Goal: Task Accomplishment & Management: Use online tool/utility

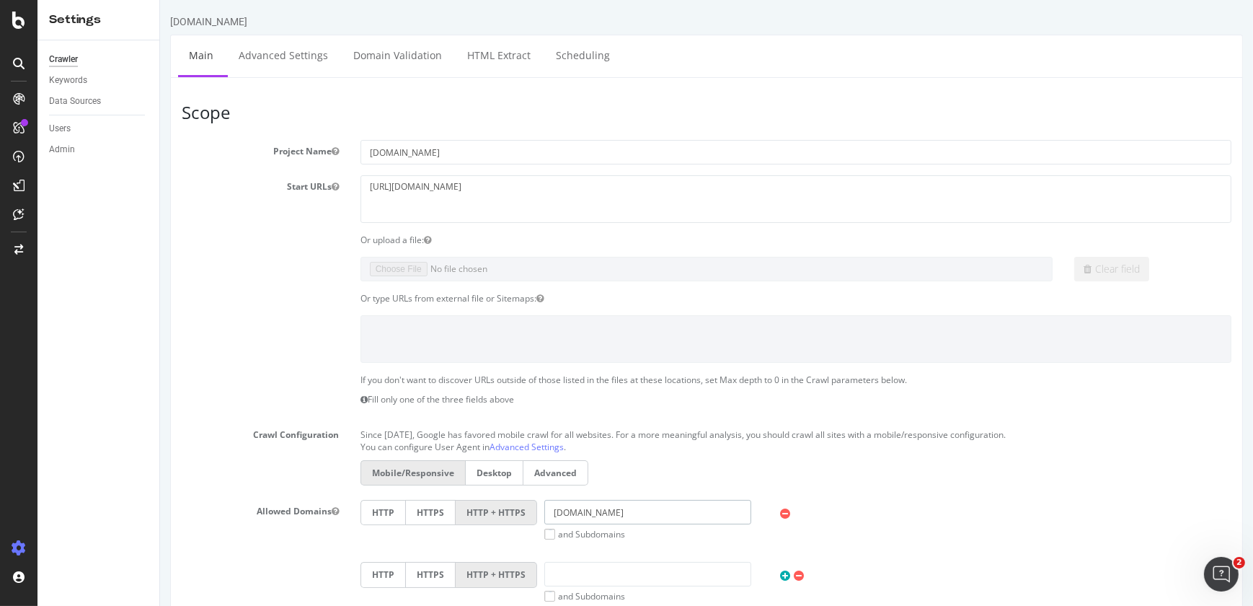
click at [567, 506] on input "www.solventum.cn" at bounding box center [647, 512] width 207 height 25
click at [544, 535] on label "and Subdomains" at bounding box center [584, 534] width 81 height 12
click at [159, 0] on input "and Subdomains" at bounding box center [159, 0] width 0 height 0
click at [554, 512] on input "*.solventum.cn" at bounding box center [647, 512] width 207 height 25
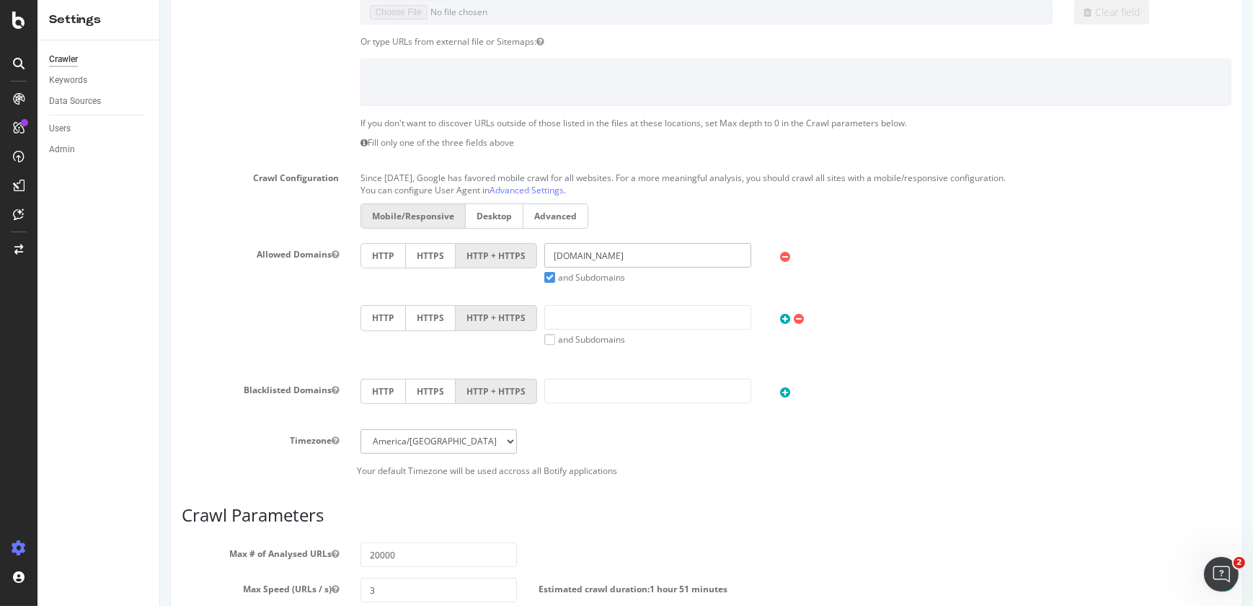
scroll to position [544, 0]
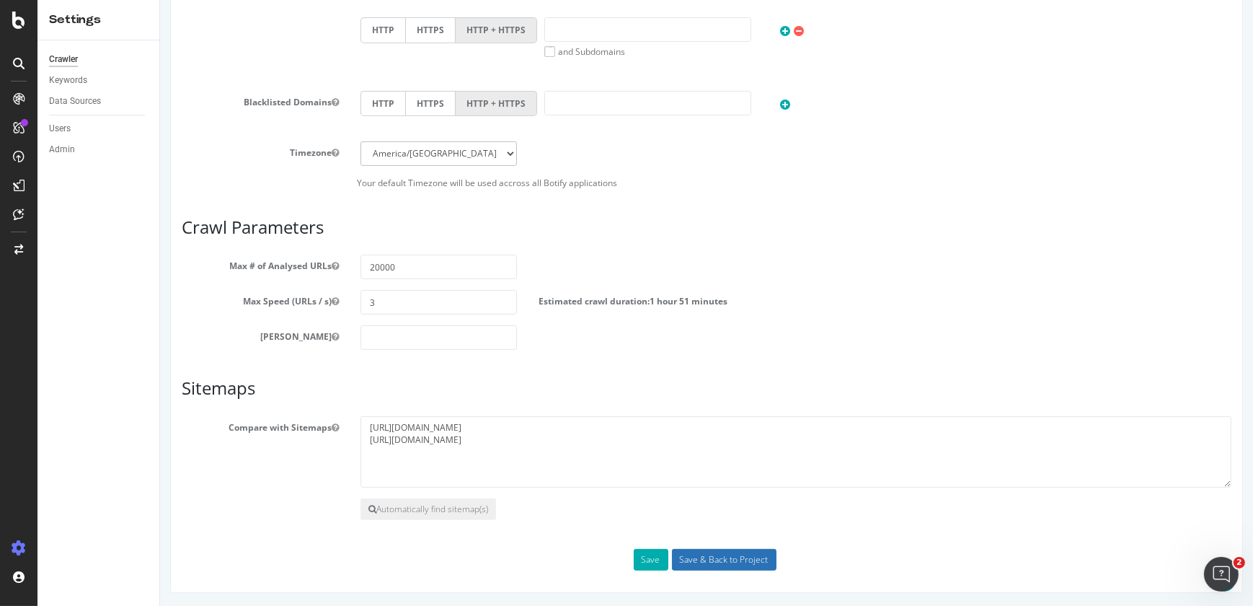
type input "solventum.cn"
click at [704, 561] on input "Save & Back to Project" at bounding box center [723, 560] width 105 height 22
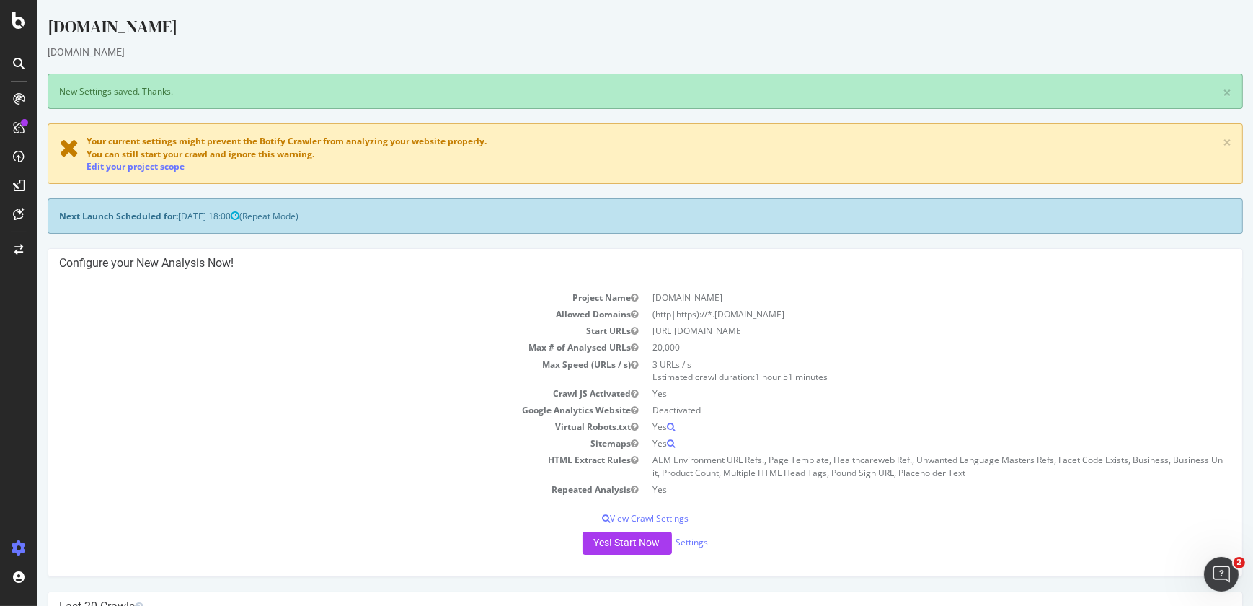
click at [63, 328] on td "Start URLs" at bounding box center [352, 330] width 586 height 17
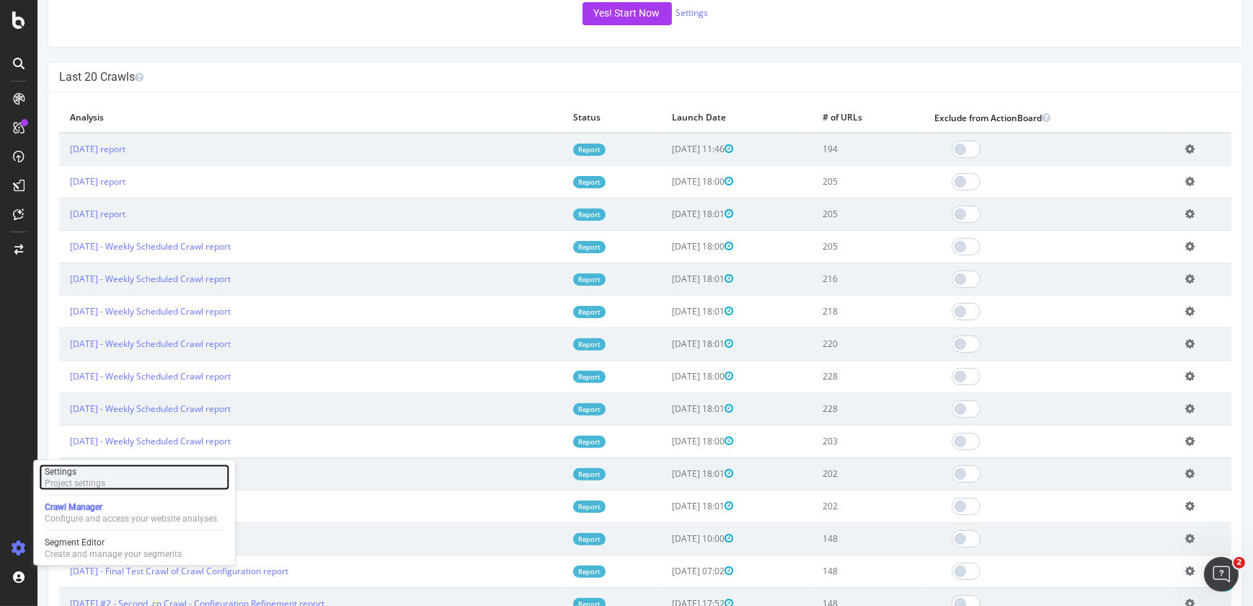
click at [92, 470] on div "Settings" at bounding box center [75, 472] width 61 height 12
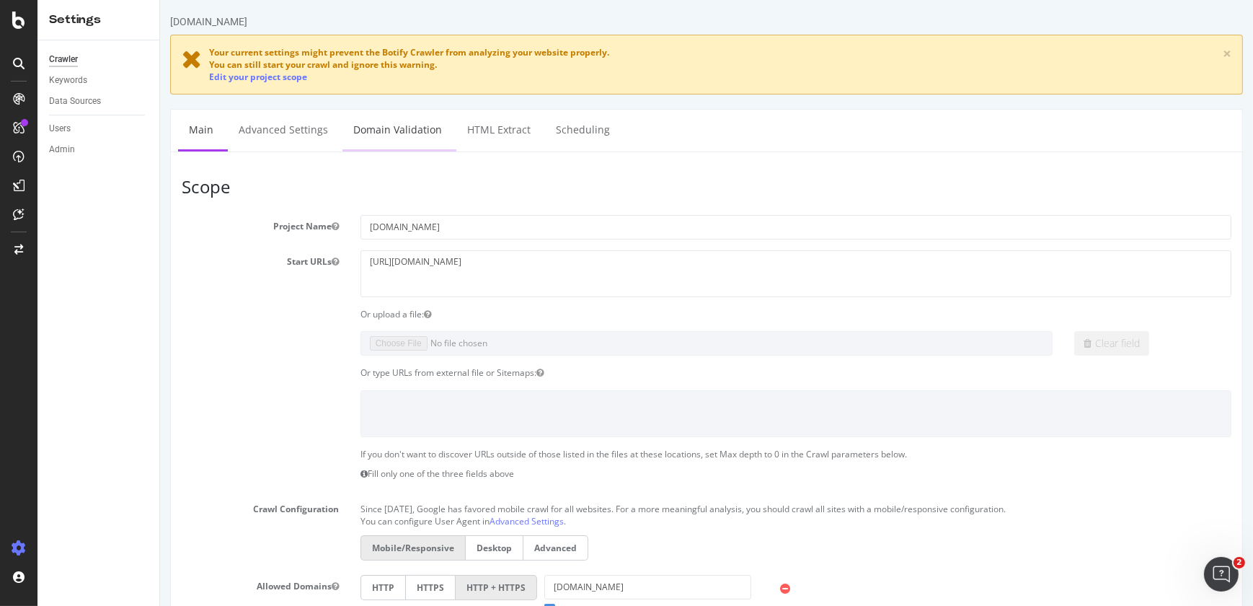
click at [367, 138] on link "Domain Validation" at bounding box center [397, 130] width 110 height 40
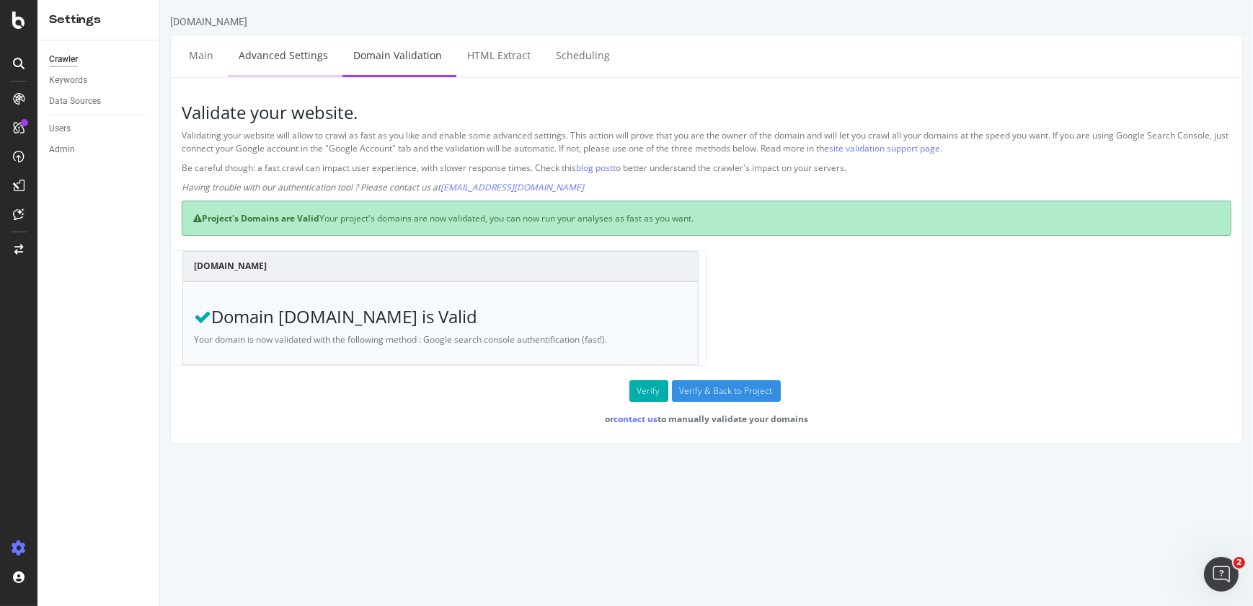
click at [250, 60] on link "Advanced Settings" at bounding box center [282, 55] width 111 height 40
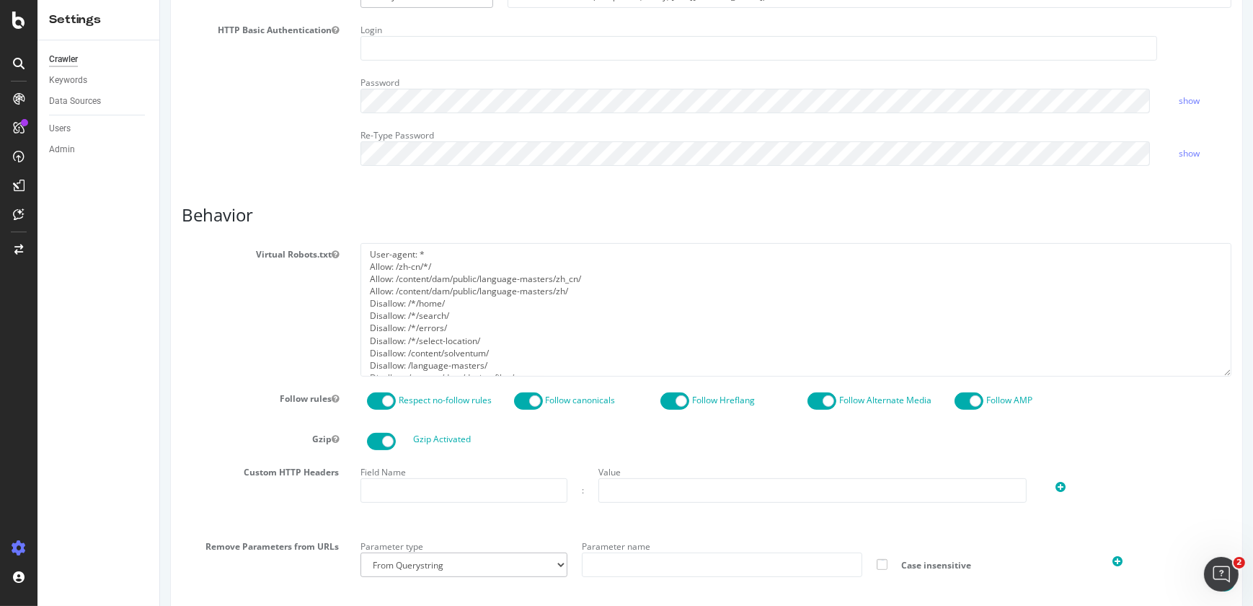
scroll to position [728, 0]
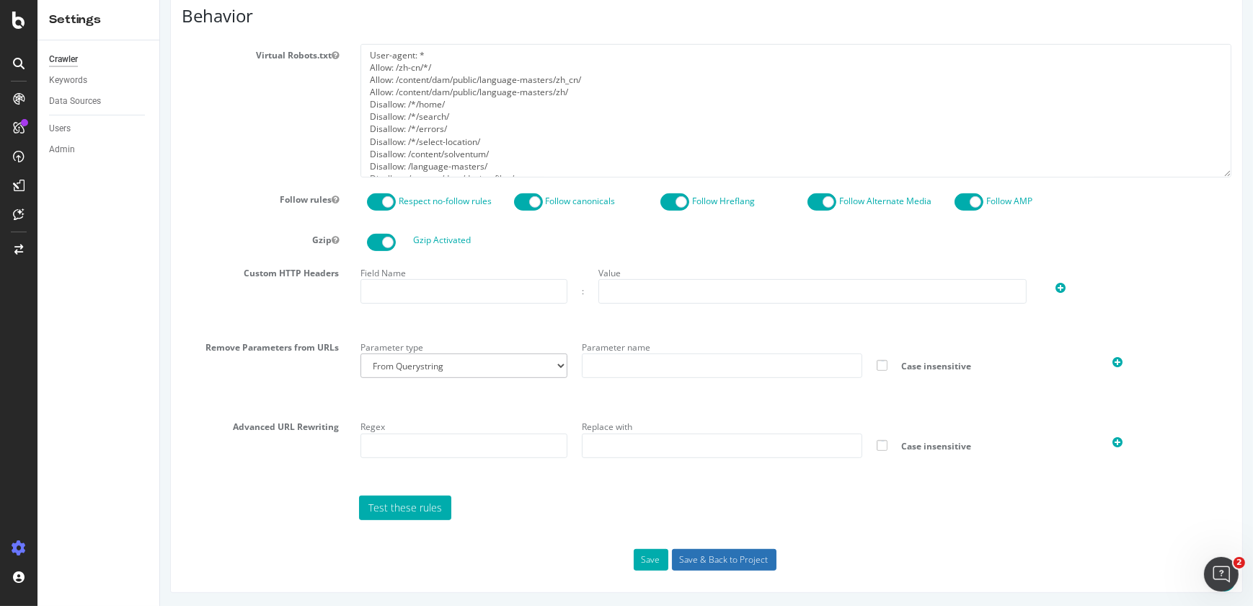
click at [723, 549] on input "Save & Back to Project" at bounding box center [723, 560] width 105 height 22
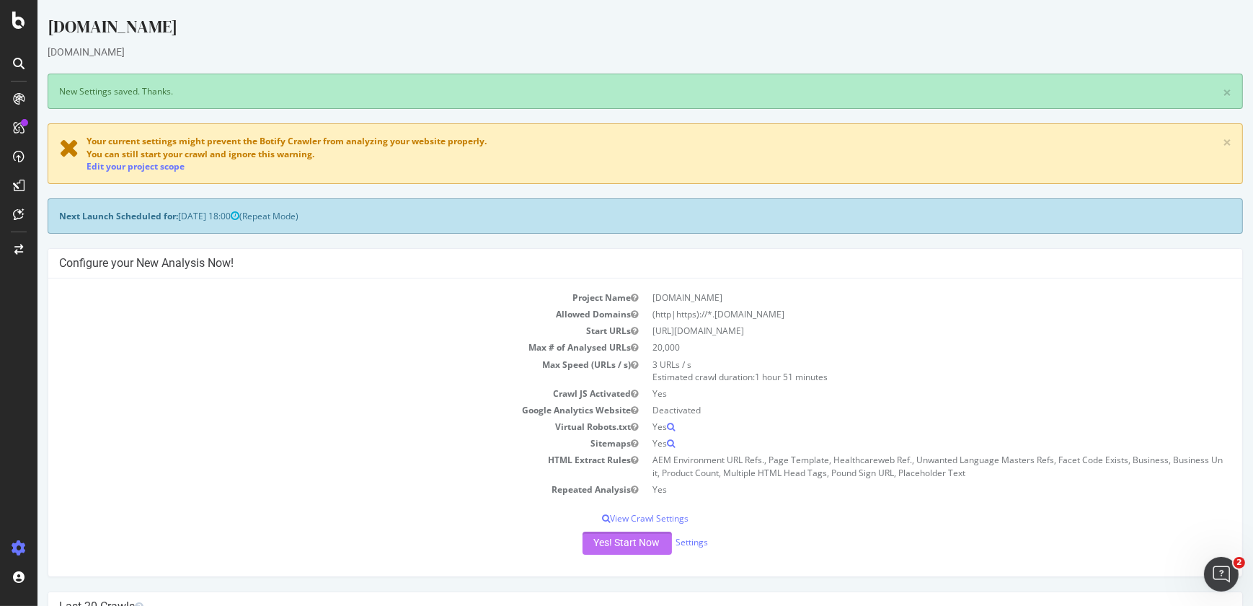
click at [627, 552] on button "Yes! Start Now" at bounding box center [627, 542] width 89 height 23
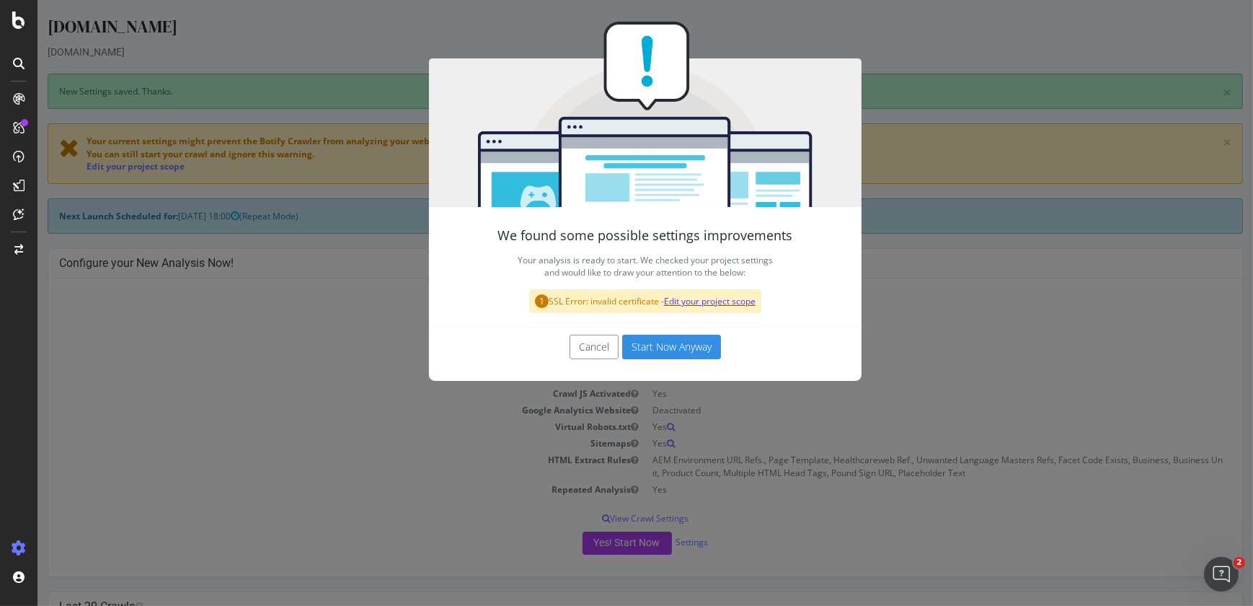
click at [699, 304] on link "Edit your project scope" at bounding box center [710, 301] width 92 height 12
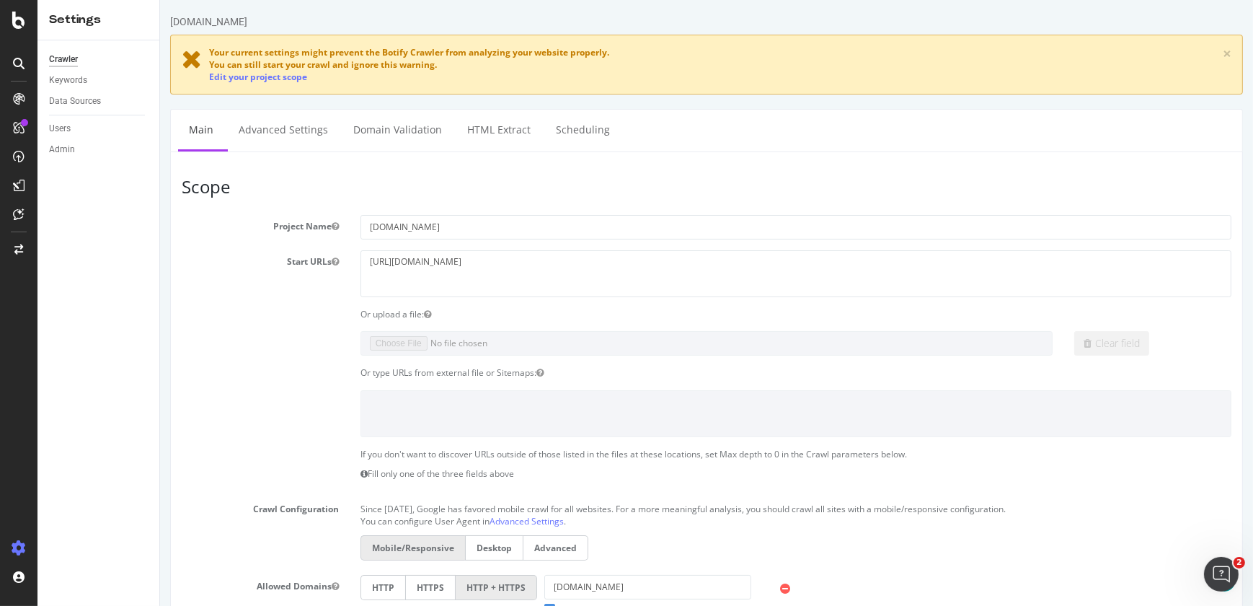
scroll to position [529, 0]
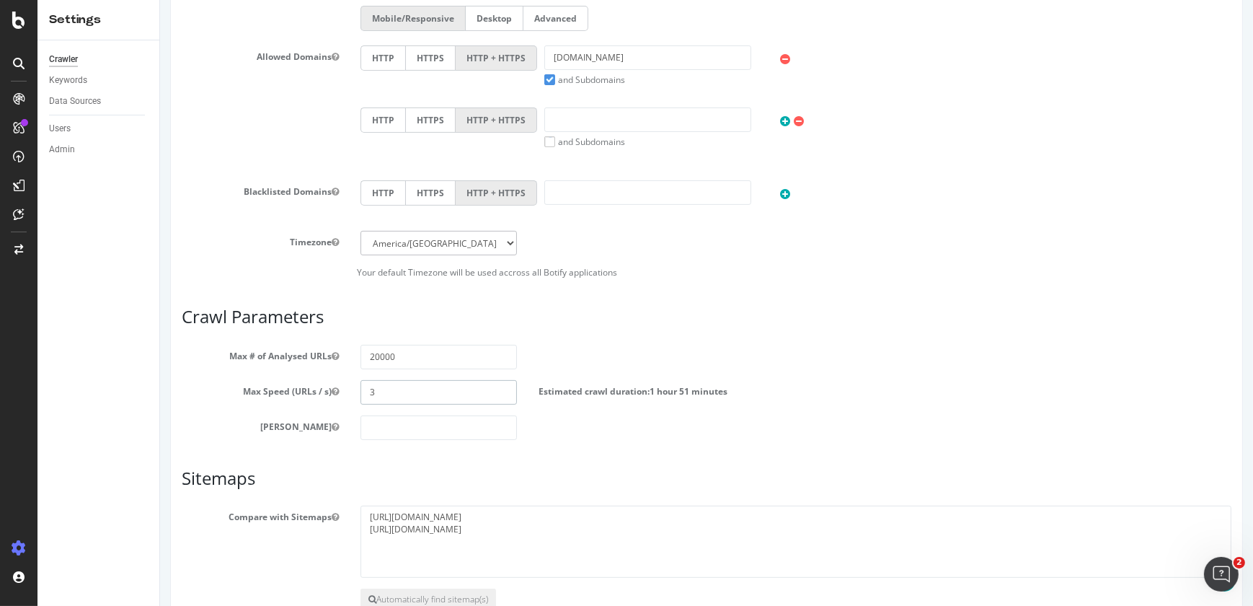
click at [381, 396] on input "3" at bounding box center [438, 392] width 157 height 25
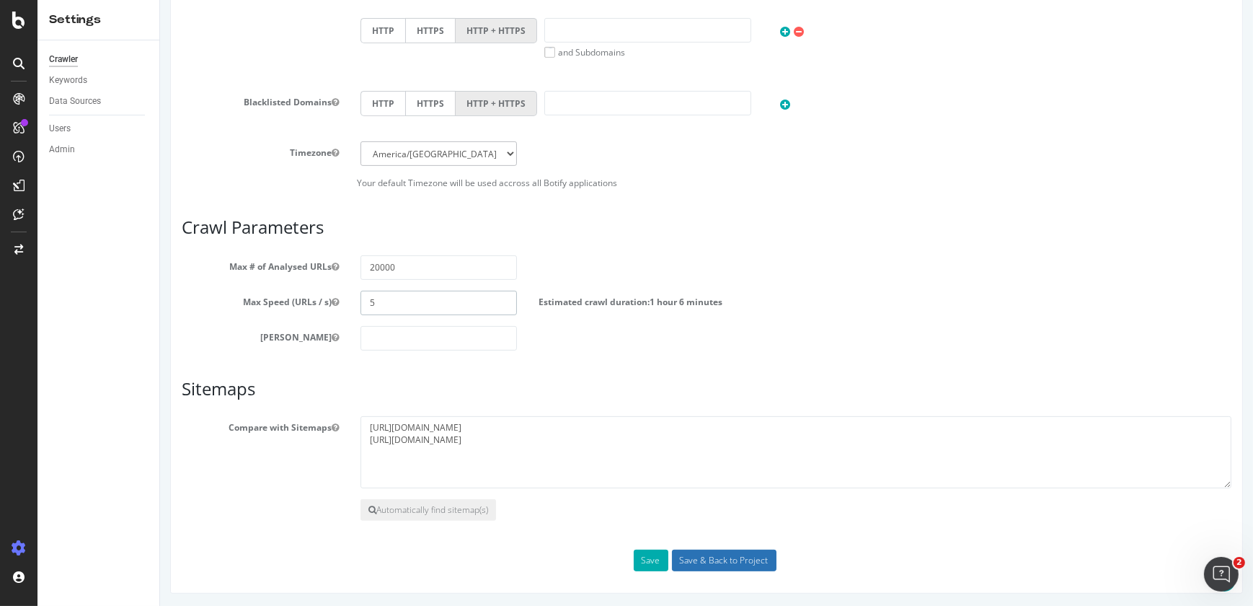
type input "5"
click at [735, 555] on input "Save & Back to Project" at bounding box center [723, 560] width 105 height 22
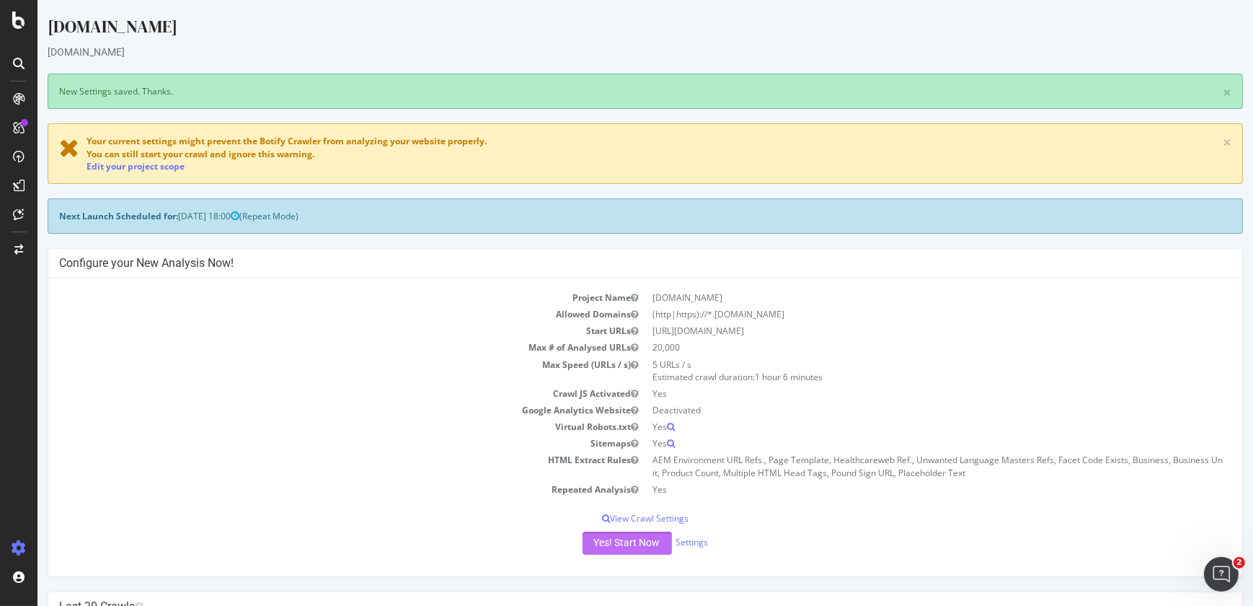
click at [634, 552] on button "Yes! Start Now" at bounding box center [627, 542] width 89 height 23
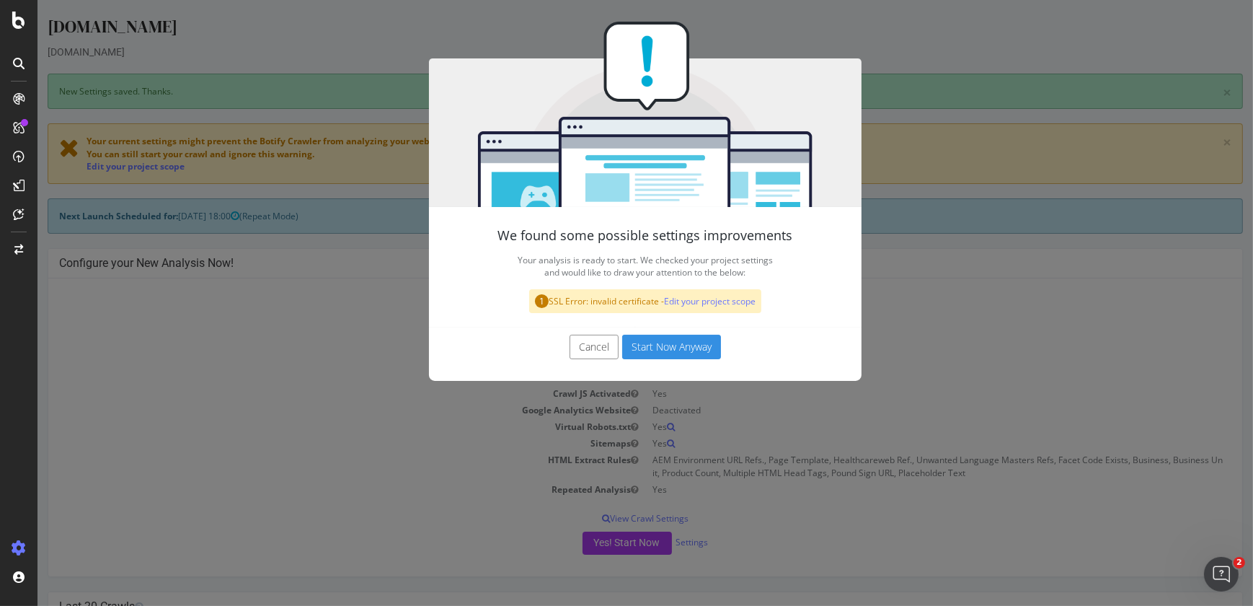
click at [667, 347] on button "Start Now Anyway" at bounding box center [671, 347] width 99 height 25
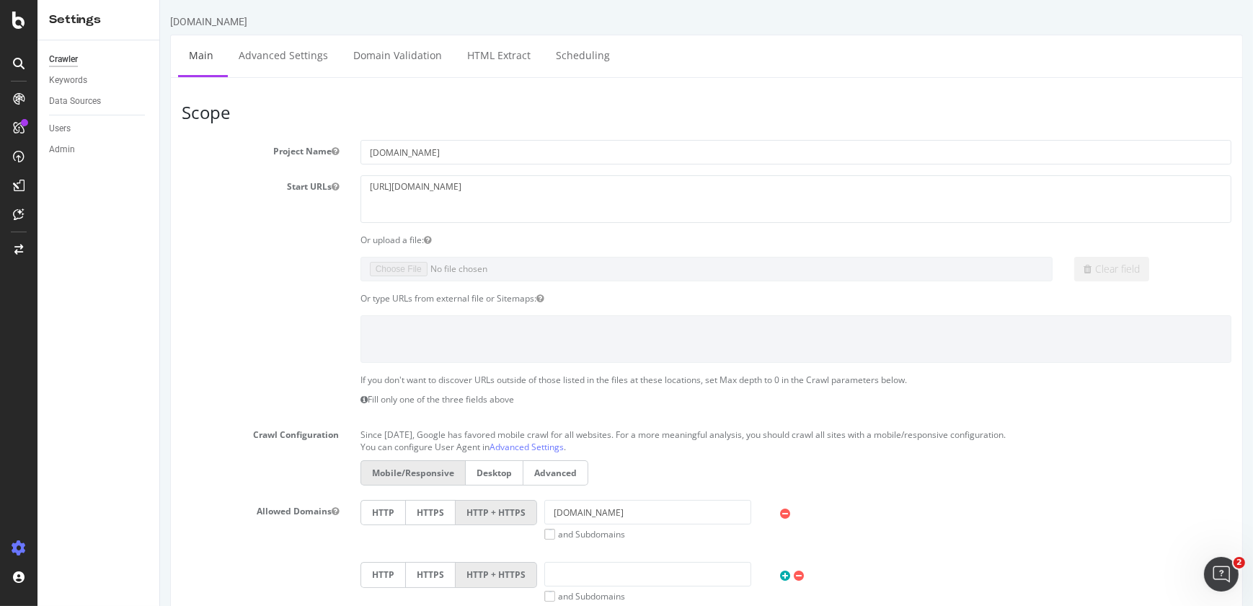
drag, startPoint x: 18, startPoint y: 7, endPoint x: 19, endPoint y: 22, distance: 14.5
click at [19, 22] on div at bounding box center [18, 303] width 37 height 606
click at [19, 22] on icon at bounding box center [18, 20] width 13 height 17
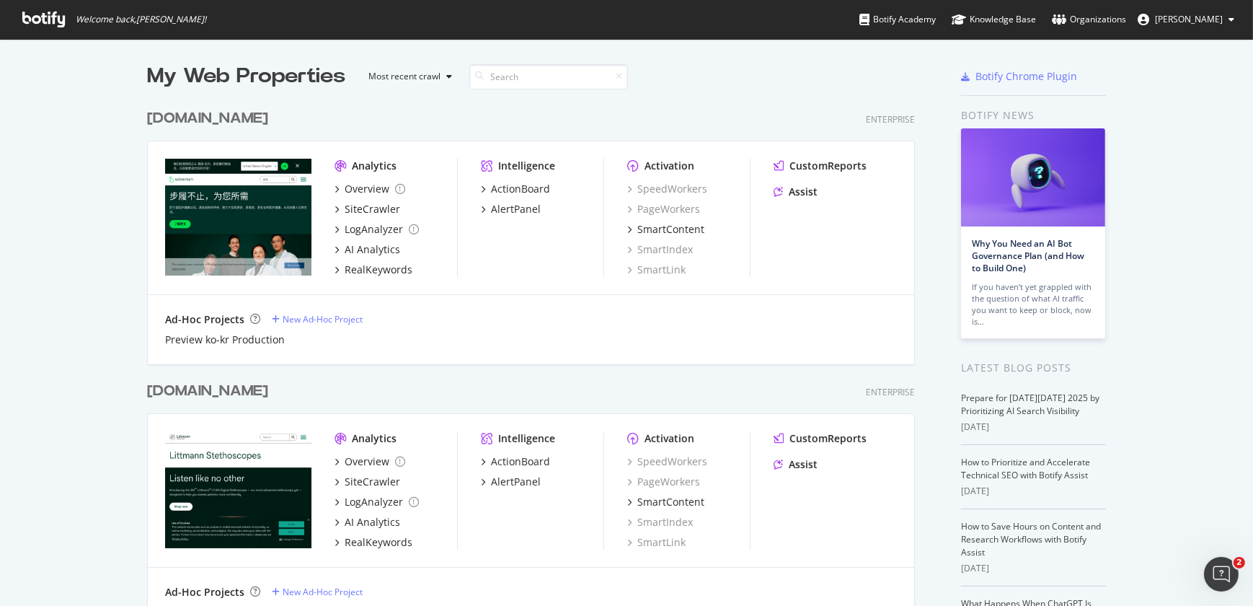
scroll to position [529, 0]
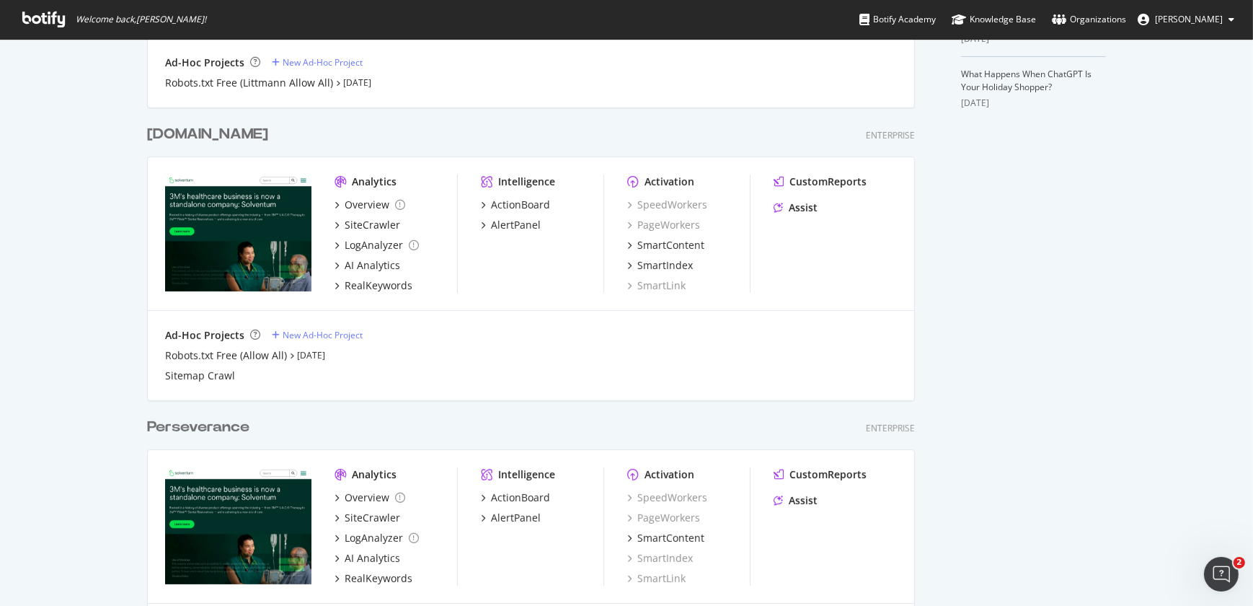
click at [229, 143] on div "solventum.com" at bounding box center [207, 134] width 121 height 21
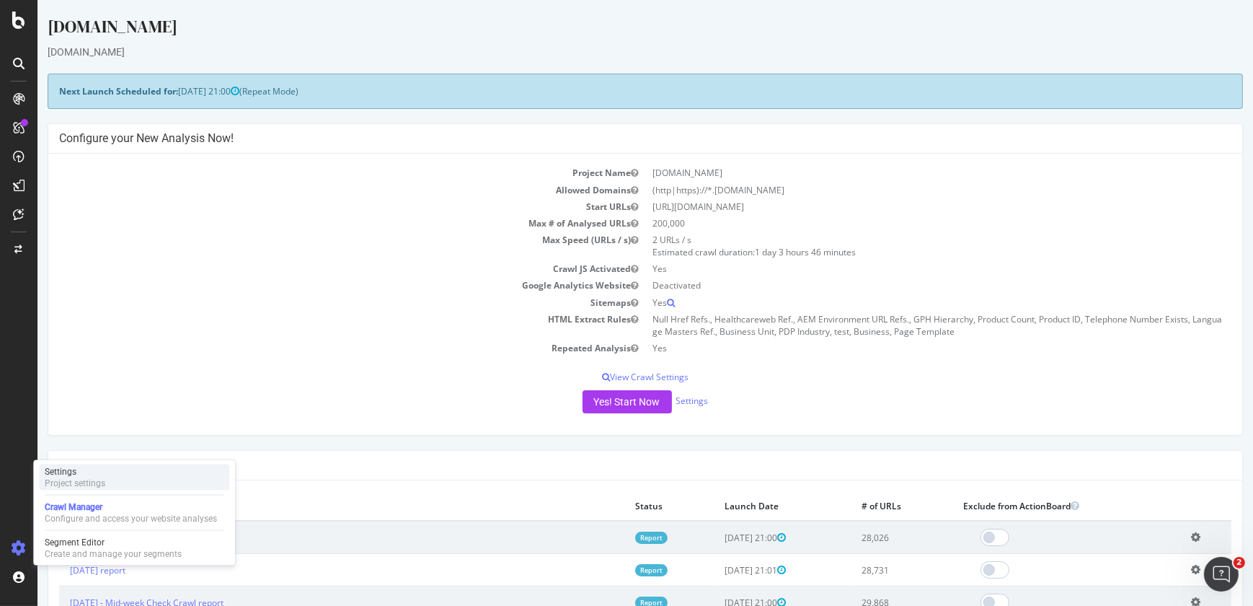
click at [79, 474] on div "Settings" at bounding box center [75, 472] width 61 height 12
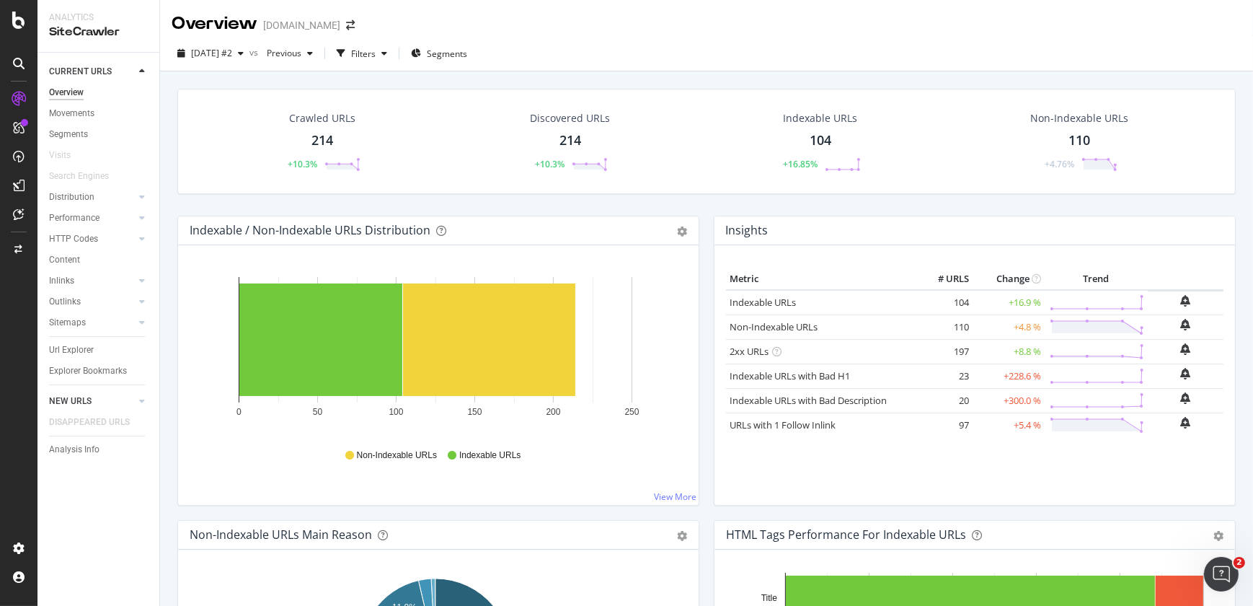
click at [92, 399] on link "NEW URLS" at bounding box center [92, 401] width 86 height 15
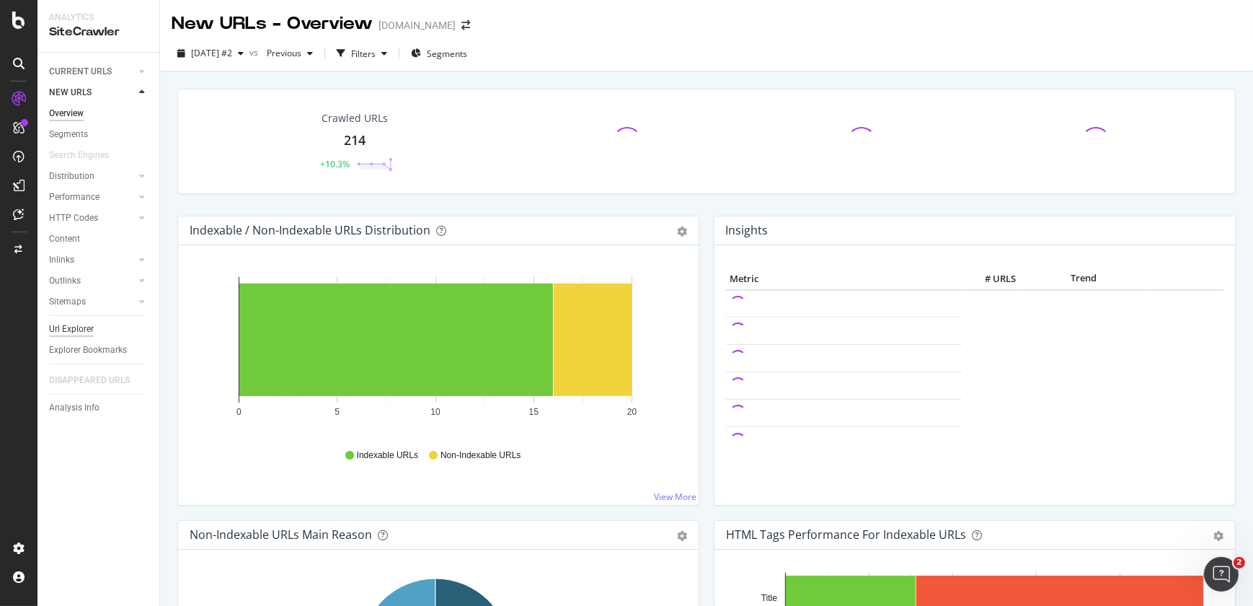
click at [56, 325] on div "Url Explorer" at bounding box center [71, 329] width 45 height 15
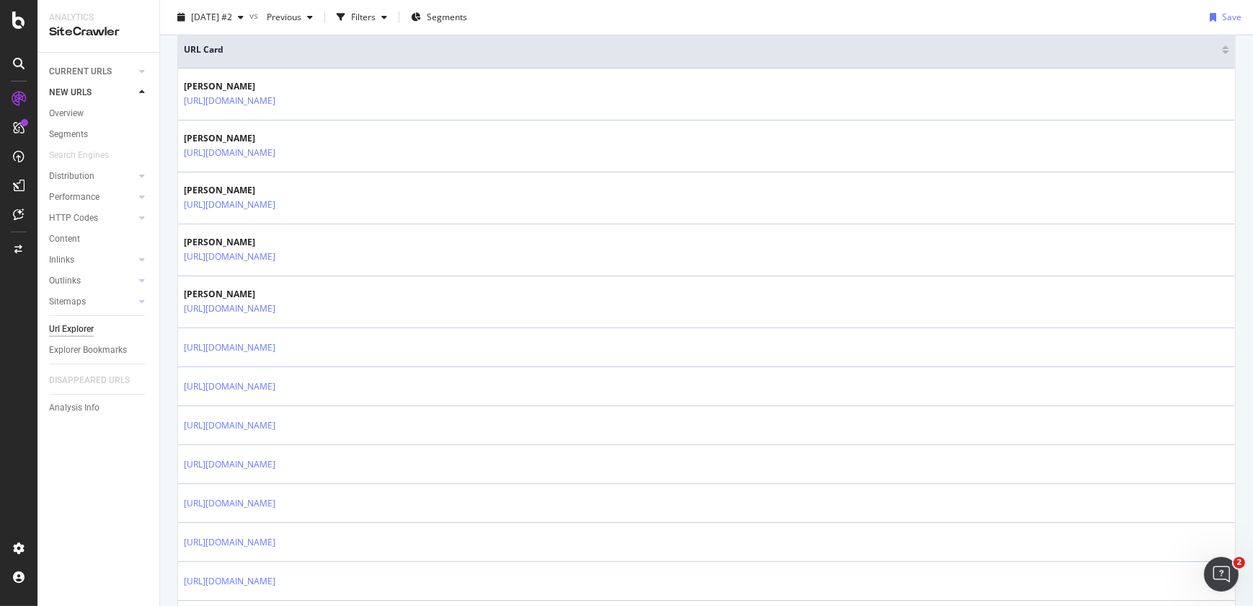
scroll to position [430, 0]
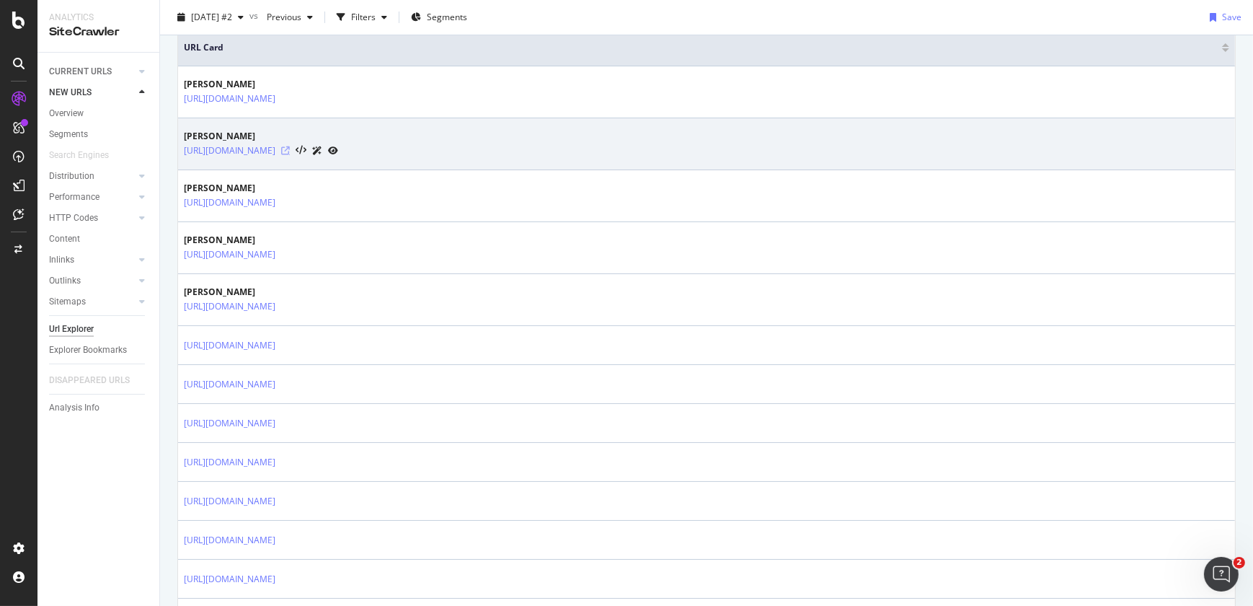
click at [290, 149] on icon at bounding box center [285, 150] width 9 height 9
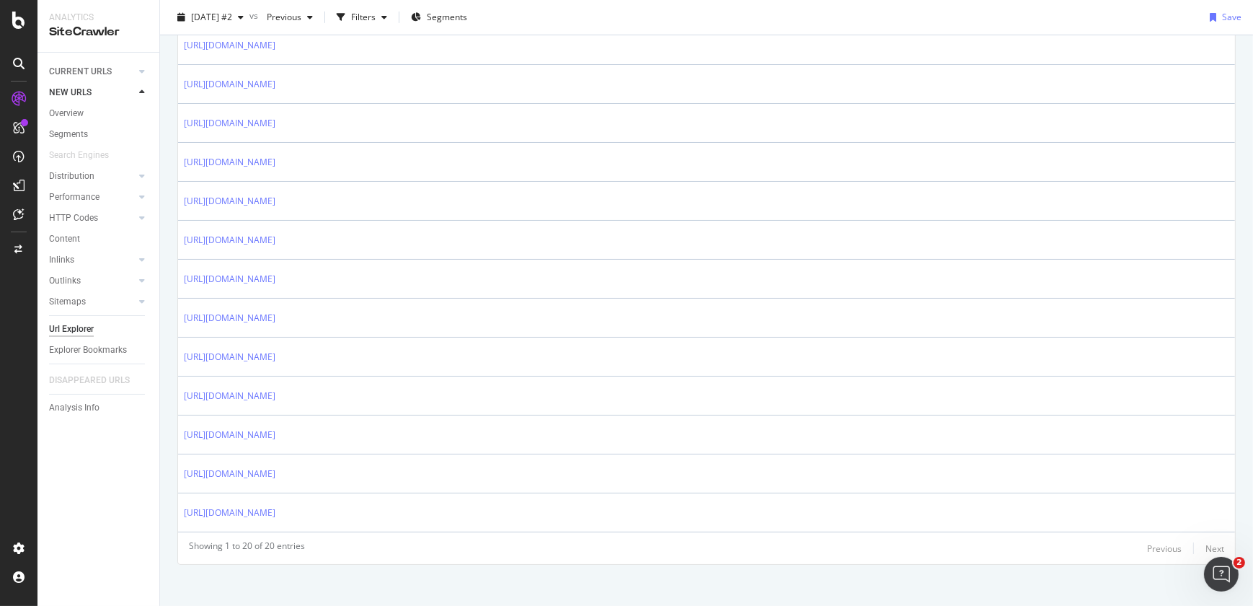
scroll to position [815, 0]
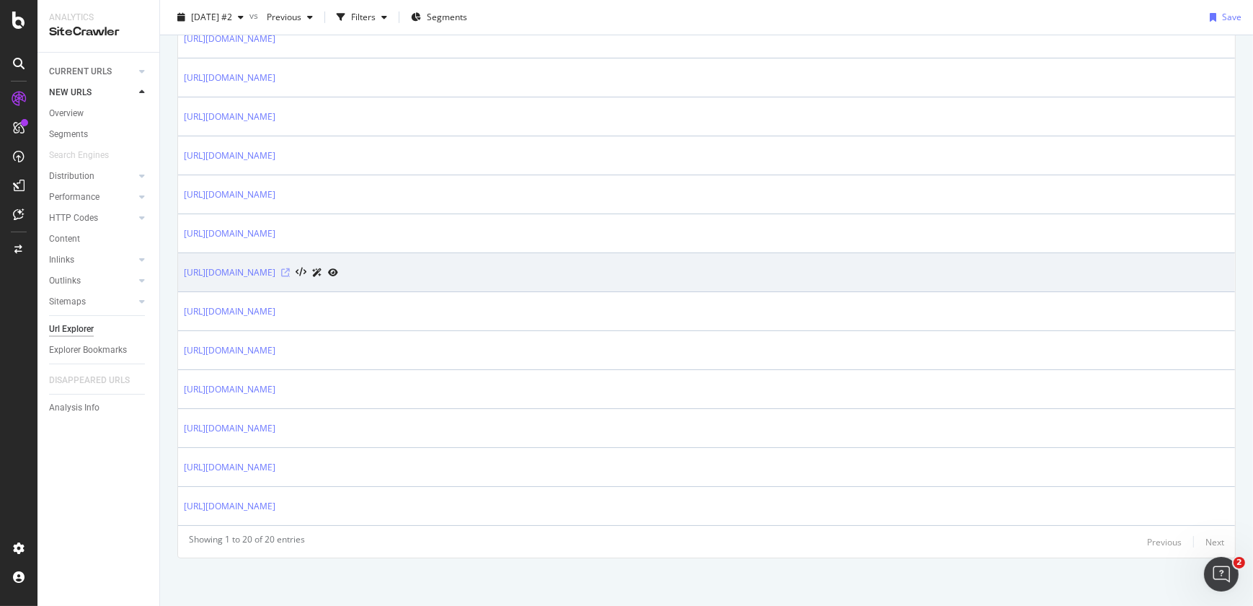
click at [290, 270] on icon at bounding box center [285, 272] width 9 height 9
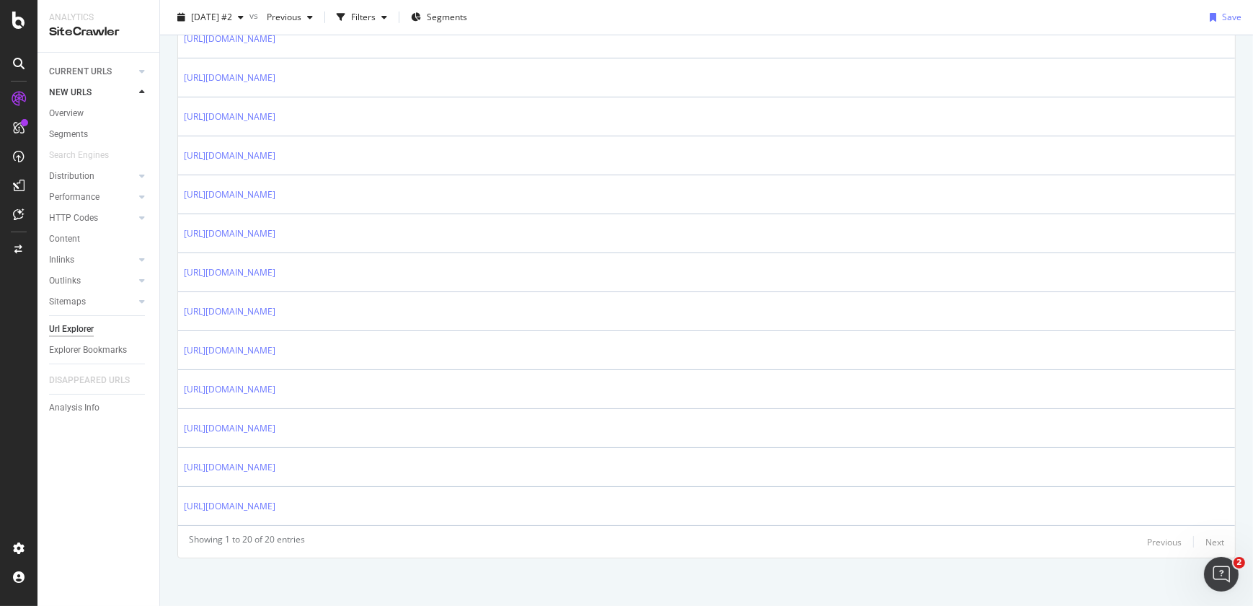
scroll to position [286, 0]
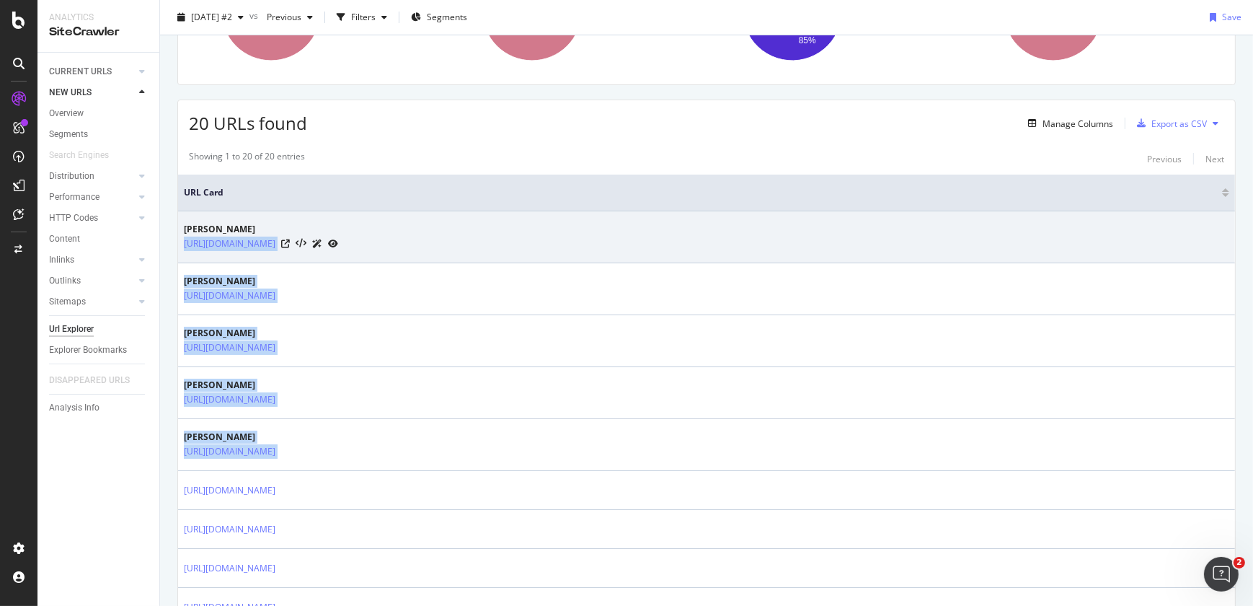
drag, startPoint x: 539, startPoint y: 448, endPoint x: 180, endPoint y: 253, distance: 408.8
copy tbody "[URL][DOMAIN_NAME] 舒万诺 [URL][DOMAIN_NAME] 舒万诺 [URL][DOMAIN_NAME] 舒万诺 [URL][DOMA…"
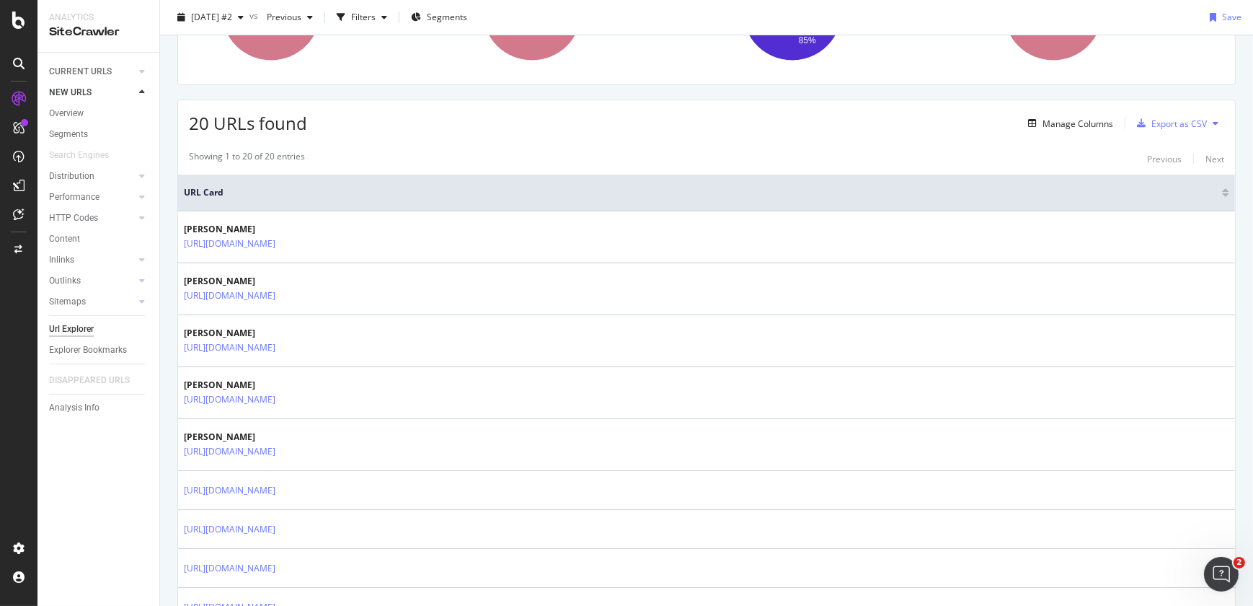
click at [921, 158] on div "Showing 1 to 20 of 20 entries Previous Next" at bounding box center [706, 158] width 1057 height 17
